Goal: Task Accomplishment & Management: Complete application form

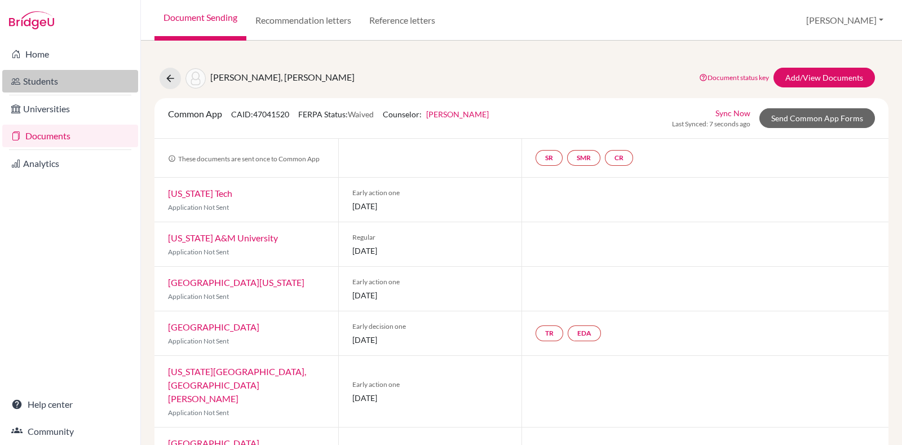
click at [78, 92] on link "Students" at bounding box center [70, 81] width 136 height 23
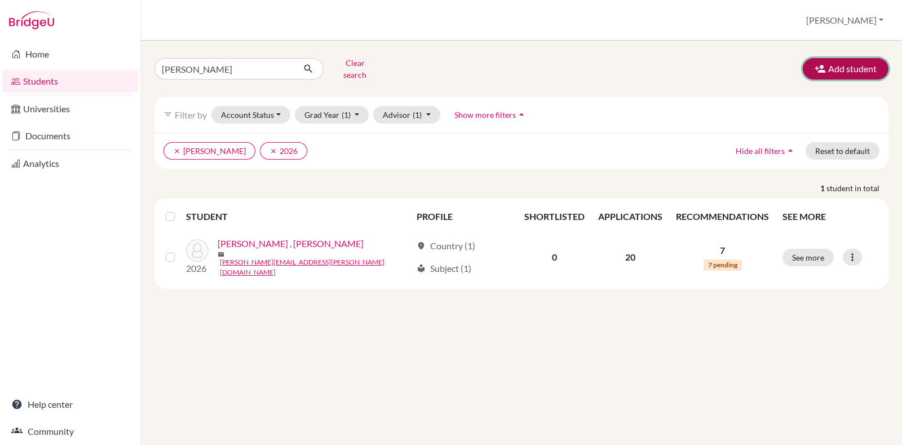
click at [857, 70] on button "Add student" at bounding box center [845, 68] width 86 height 21
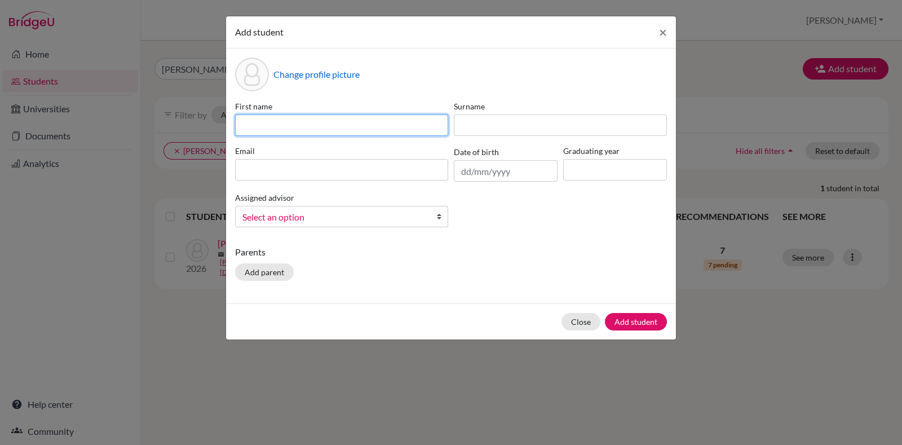
click at [347, 131] on input at bounding box center [341, 124] width 213 height 21
paste input "[PERSON_NAME]"
click at [302, 129] on input "[PERSON_NAME]" at bounding box center [341, 124] width 213 height 21
click at [300, 128] on input "[PERSON_NAME]" at bounding box center [341, 124] width 213 height 21
type input "[PERSON_NAME]"
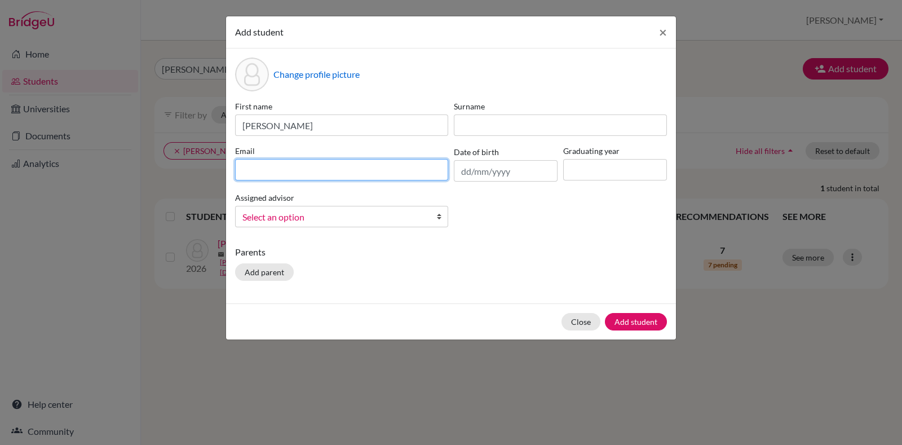
click at [288, 167] on input at bounding box center [341, 169] width 213 height 21
paste input "[PERSON_NAME]"
type input "[PERSON_NAME]"
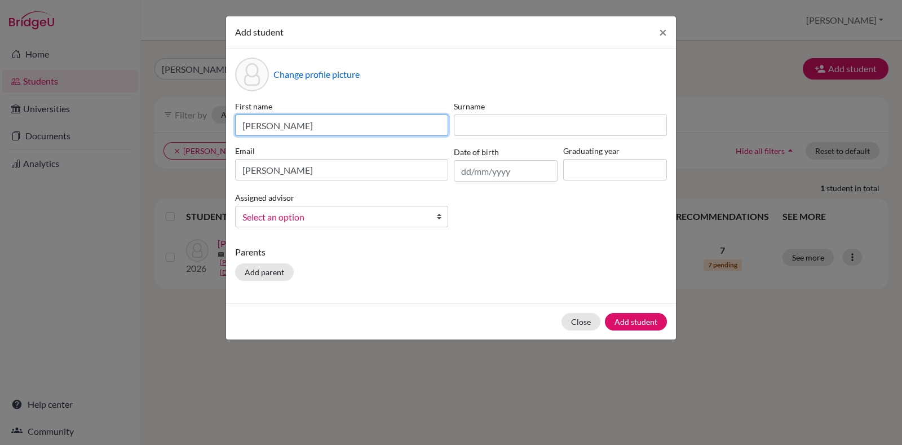
click at [301, 131] on input "[PERSON_NAME]" at bounding box center [341, 124] width 213 height 21
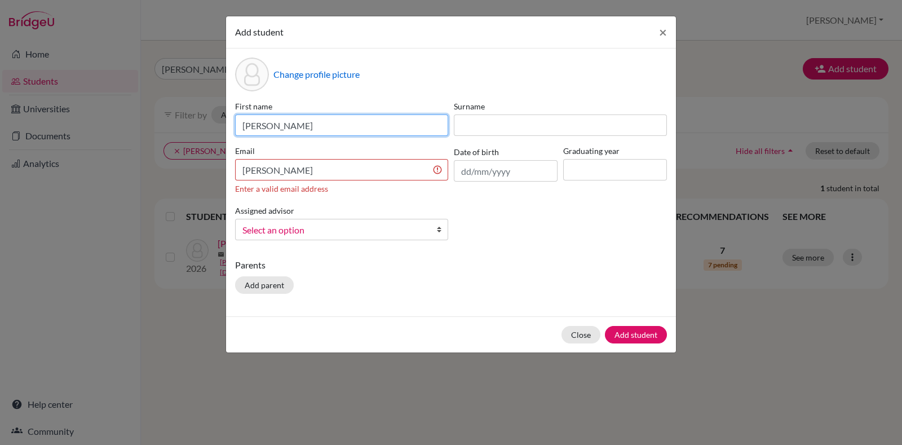
click at [301, 131] on input "[PERSON_NAME]" at bounding box center [341, 124] width 213 height 21
type input "Sanchitha"
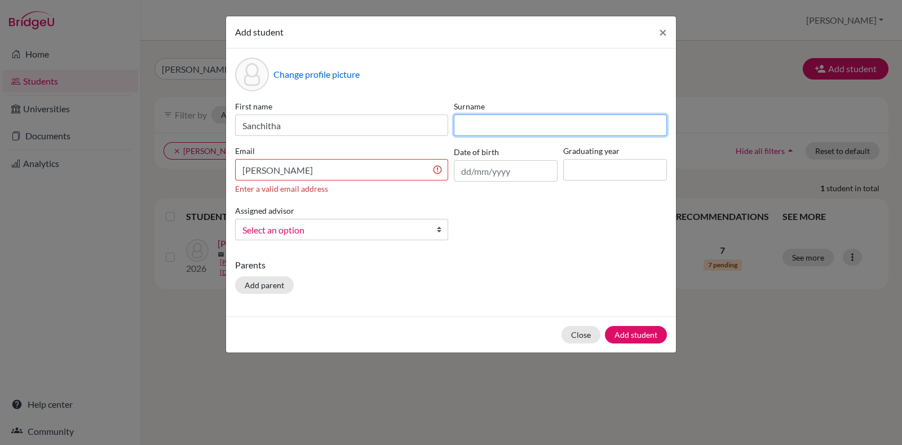
click at [556, 131] on input at bounding box center [560, 124] width 213 height 21
paste input "[PERSON_NAME]"
type input "[PERSON_NAME]"
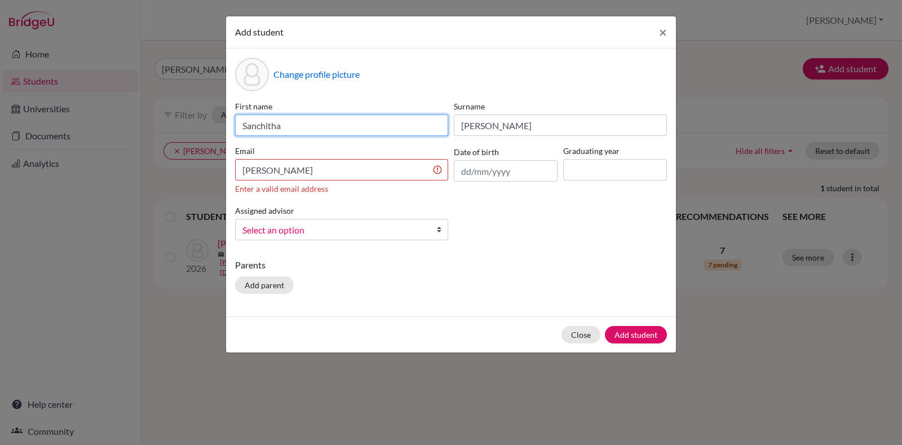
drag, startPoint x: 285, startPoint y: 126, endPoint x: 169, endPoint y: 125, distance: 115.5
click at [282, 125] on input "Sanchitha" at bounding box center [341, 124] width 213 height 21
click at [285, 170] on input "[PERSON_NAME]" at bounding box center [341, 169] width 213 height 21
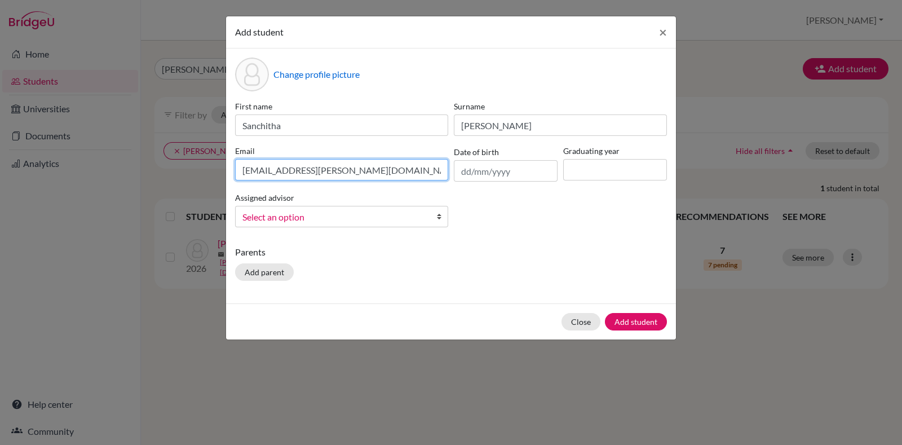
type input "[EMAIL_ADDRESS][PERSON_NAME][DOMAIN_NAME]"
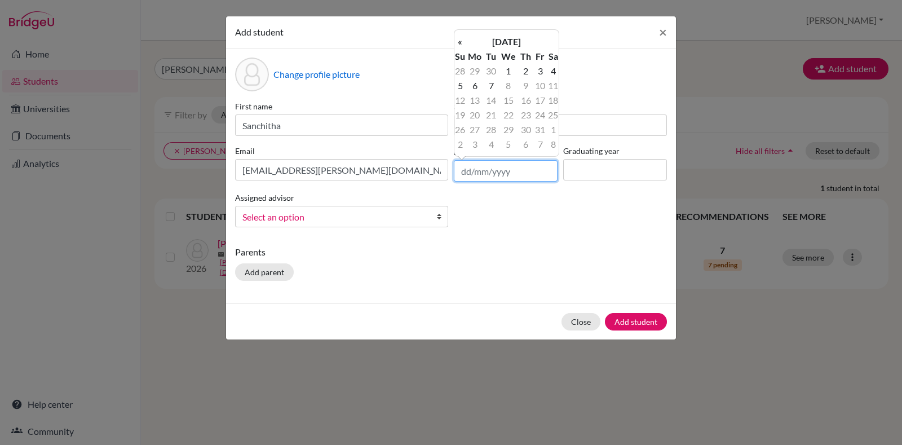
click at [514, 172] on input "text" at bounding box center [506, 170] width 104 height 21
click at [509, 37] on th "[DATE]" at bounding box center [506, 41] width 82 height 15
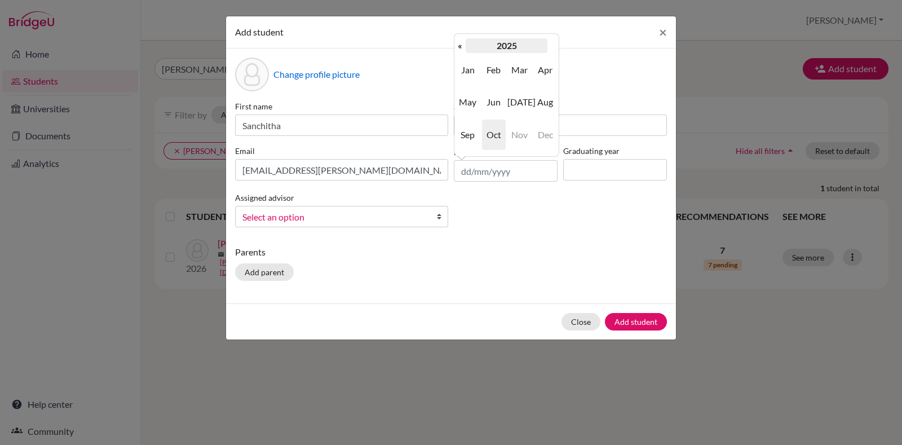
click at [482, 41] on th "2025" at bounding box center [506, 45] width 82 height 15
click at [487, 47] on th "[DATE]-[DATE]" at bounding box center [506, 45] width 82 height 15
click at [488, 49] on th "[DATE]-[DATE]" at bounding box center [506, 45] width 82 height 15
click at [486, 70] on span "2000" at bounding box center [494, 70] width 24 height 30
click at [502, 72] on span "2000" at bounding box center [494, 70] width 24 height 30
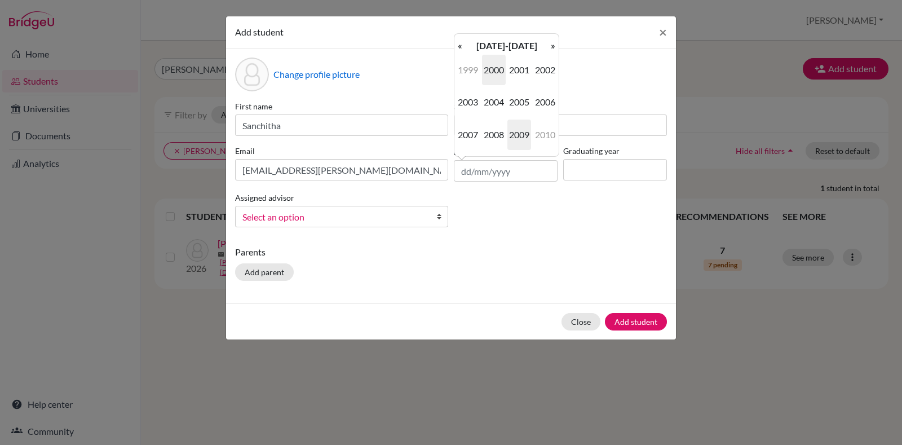
click at [520, 130] on span "2009" at bounding box center [519, 134] width 24 height 30
click at [489, 68] on span "Feb" at bounding box center [494, 70] width 24 height 30
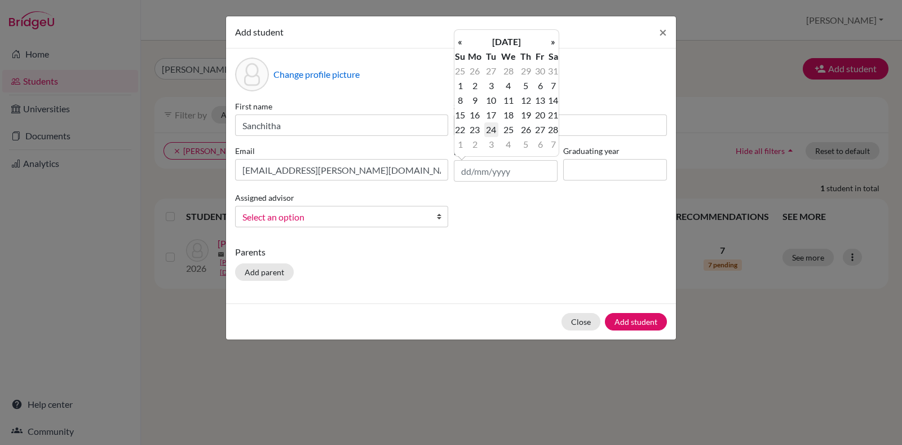
click at [497, 125] on td "24" at bounding box center [491, 129] width 14 height 15
type input "[DATE]"
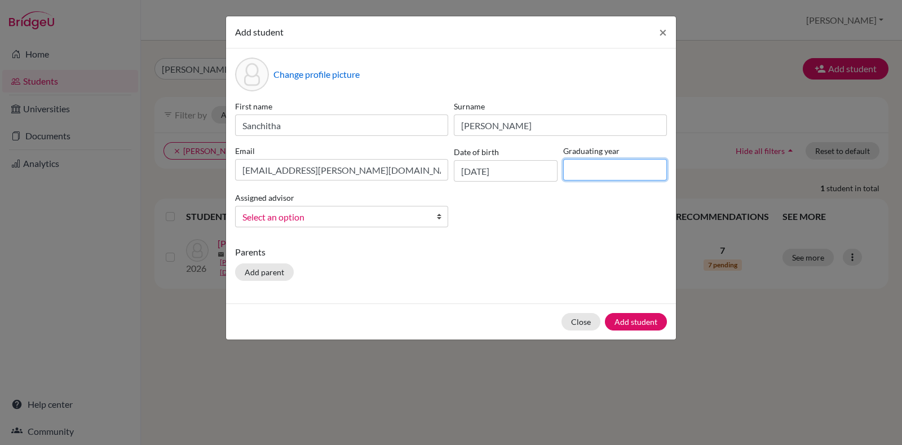
click at [583, 175] on input at bounding box center [615, 169] width 104 height 21
type input "2026"
click at [302, 218] on span "Select an option" at bounding box center [334, 217] width 184 height 15
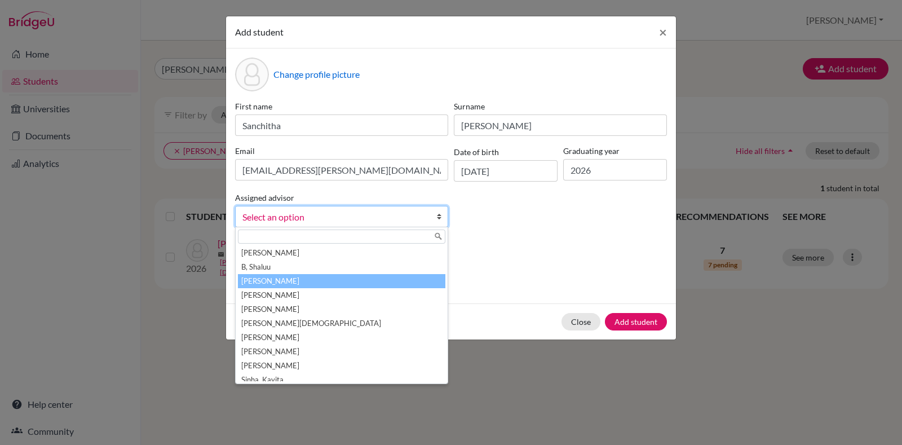
click at [328, 282] on li "[PERSON_NAME]" at bounding box center [341, 281] width 207 height 14
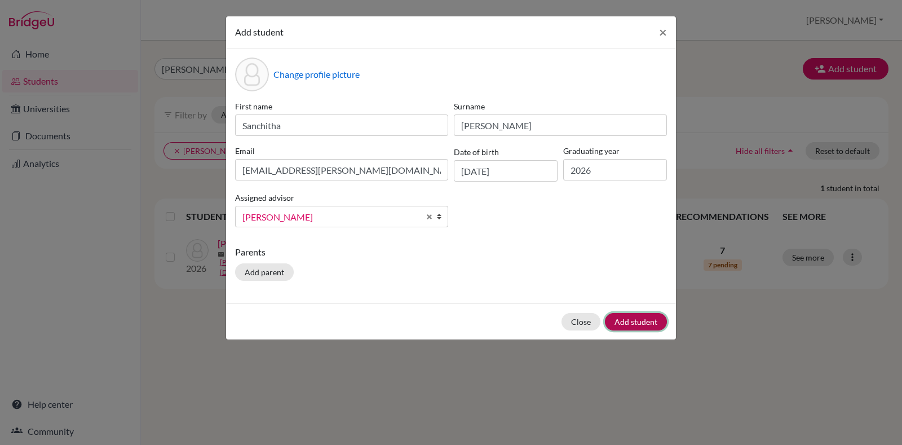
click at [643, 316] on button "Add student" at bounding box center [636, 321] width 62 height 17
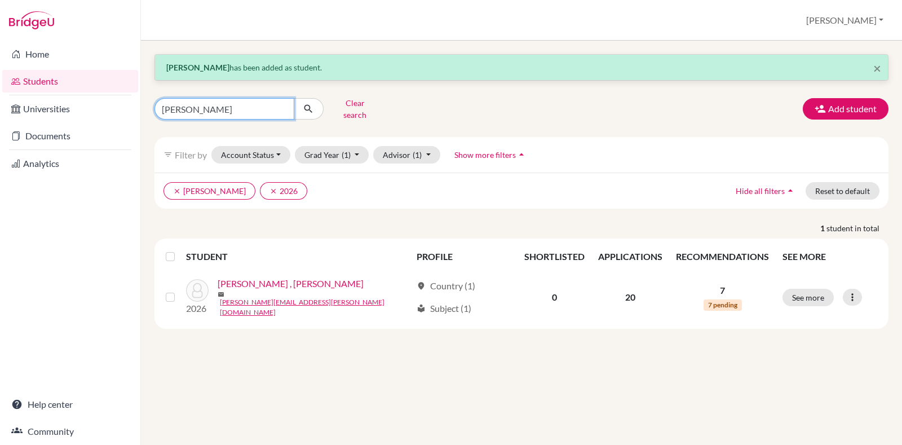
click at [249, 113] on input "[PERSON_NAME]" at bounding box center [224, 108] width 140 height 21
click at [282, 109] on input "[PERSON_NAME]" at bounding box center [224, 108] width 140 height 21
click at [283, 105] on input "[PERSON_NAME]" at bounding box center [224, 108] width 140 height 21
click at [447, 105] on div "Clear search Add student" at bounding box center [521, 108] width 751 height 29
click at [319, 393] on div "× [PERSON_NAME] has been added as student. Clear search Add student filter_list…" at bounding box center [521, 243] width 761 height 404
